Goal: Information Seeking & Learning: Compare options

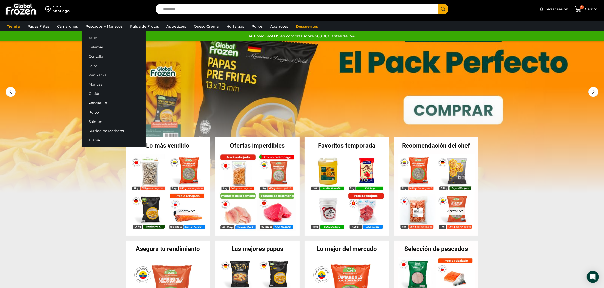
click at [97, 38] on link "Atún" at bounding box center [114, 37] width 64 height 9
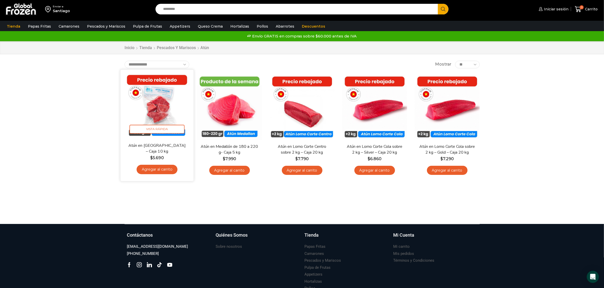
click at [159, 111] on img at bounding box center [156, 106] width 65 height 65
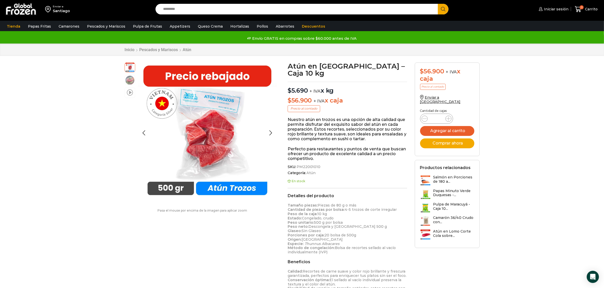
click at [130, 95] on span at bounding box center [130, 92] width 6 height 7
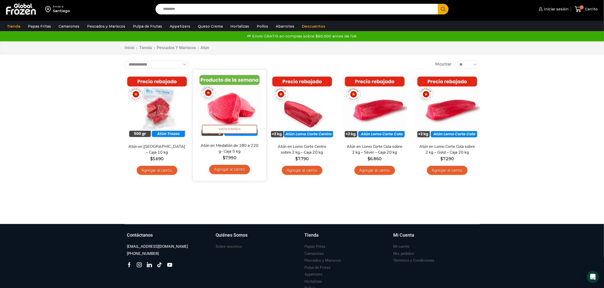
click at [245, 115] on img at bounding box center [229, 106] width 65 height 65
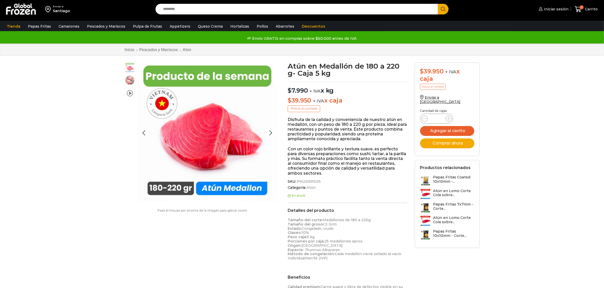
scroll to position [0, 0]
click at [130, 91] on span at bounding box center [130, 92] width 6 height 7
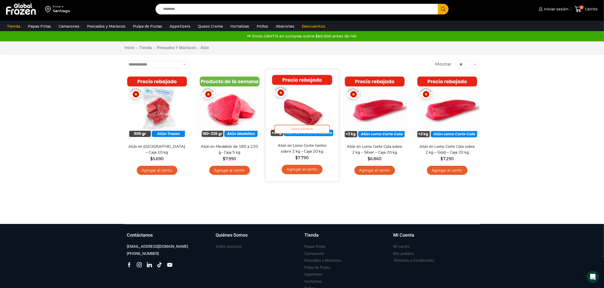
click at [302, 107] on img at bounding box center [301, 106] width 65 height 65
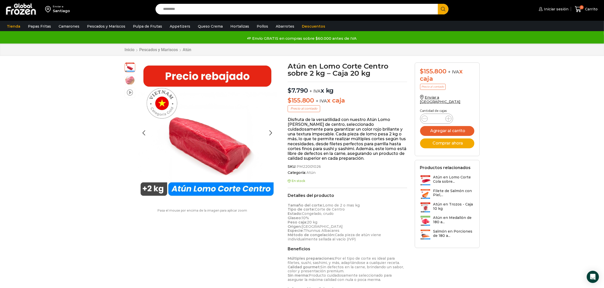
click at [130, 93] on span at bounding box center [130, 92] width 6 height 7
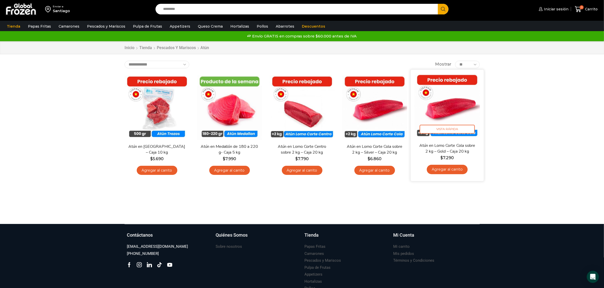
click at [456, 111] on img at bounding box center [446, 106] width 65 height 65
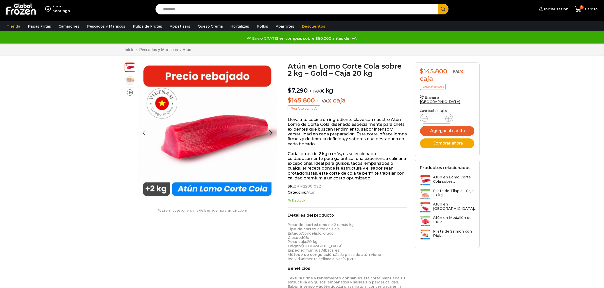
click at [133, 94] on li "video" at bounding box center [129, 92] width 11 height 11
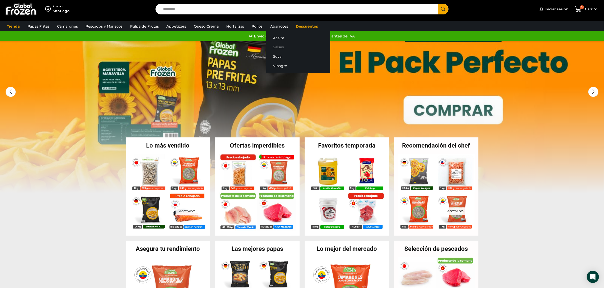
click at [278, 43] on link "Salsas" at bounding box center [298, 47] width 64 height 9
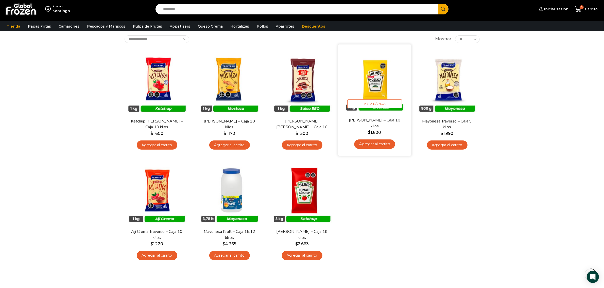
scroll to position [32, 0]
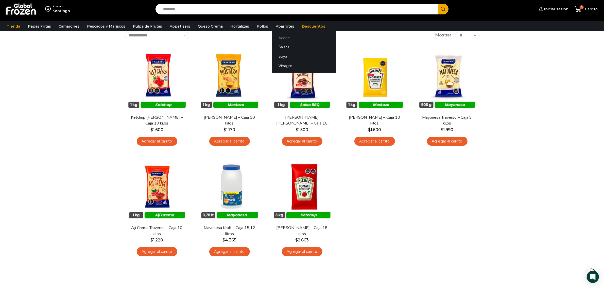
click at [280, 39] on link "Aceite" at bounding box center [304, 37] width 64 height 9
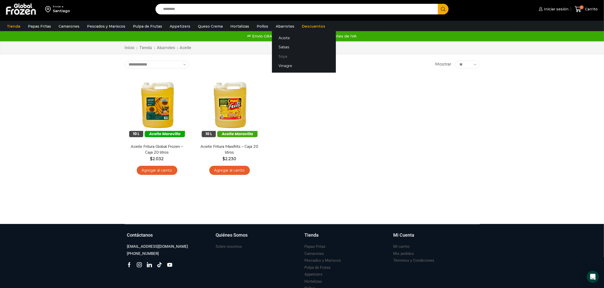
click at [284, 57] on link "Soya" at bounding box center [304, 56] width 64 height 9
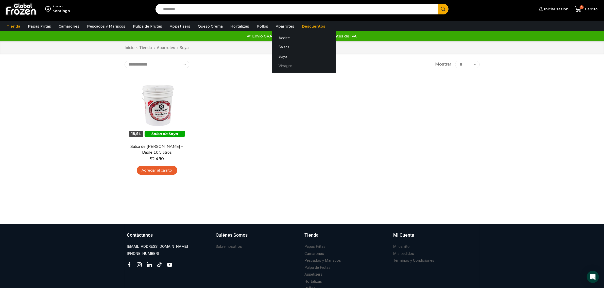
click at [278, 65] on link "Vinagre" at bounding box center [304, 65] width 64 height 9
